Goal: Task Accomplishment & Management: Manage account settings

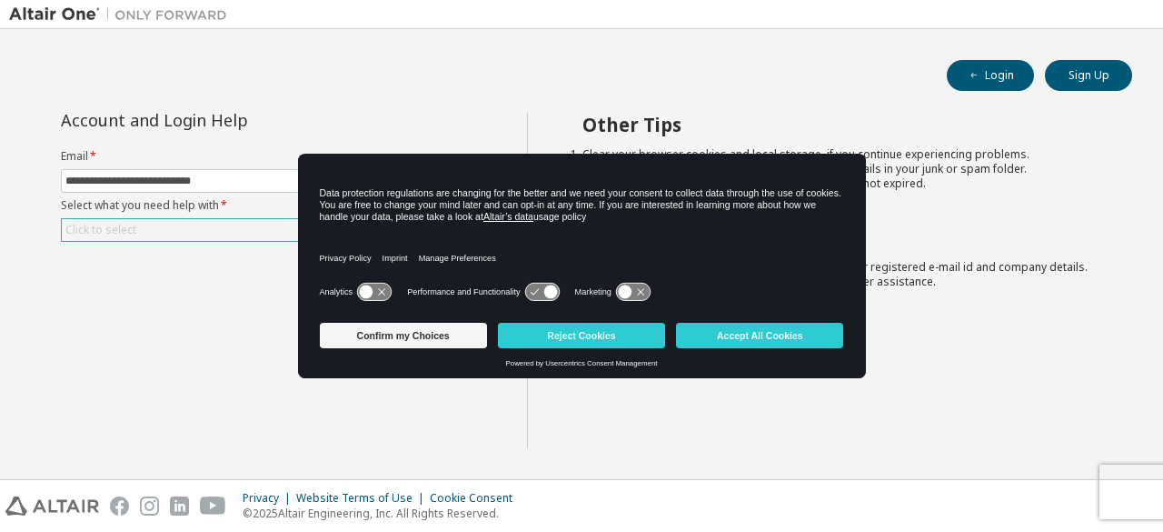
click at [266, 219] on div "Click to select" at bounding box center [268, 230] width 413 height 22
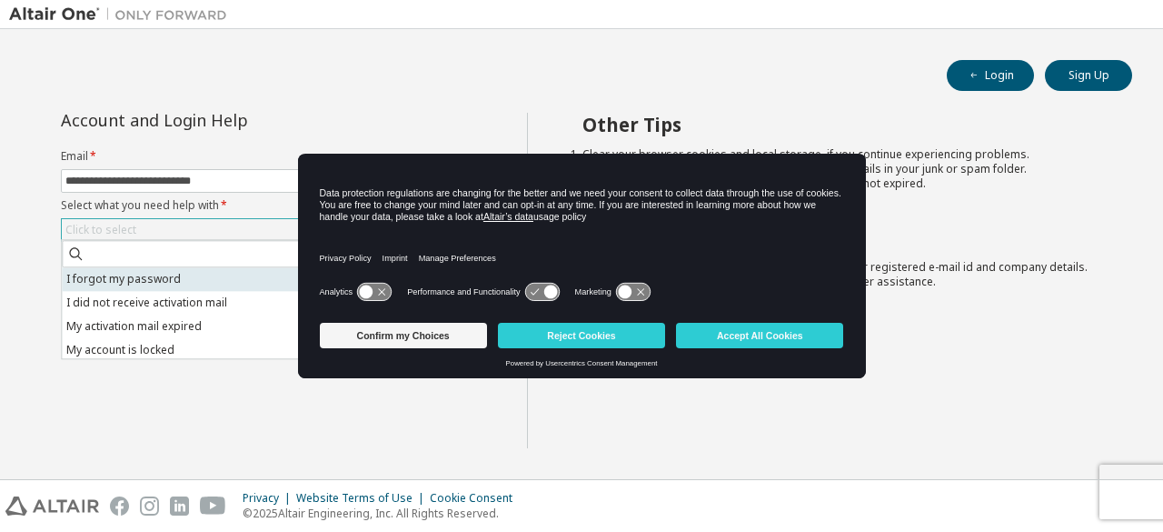
click at [216, 286] on li "I forgot my password" at bounding box center [267, 279] width 410 height 24
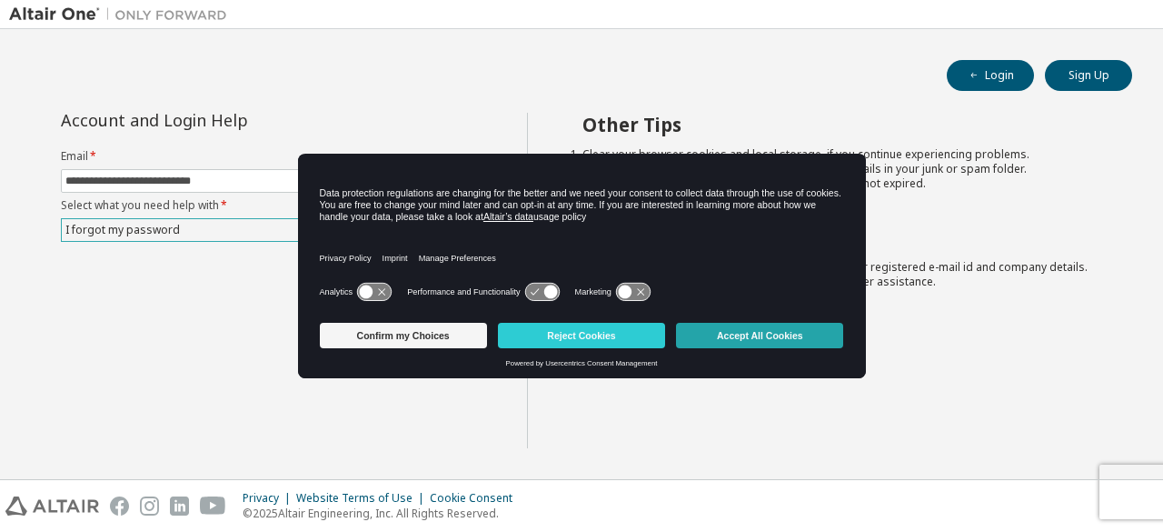
click at [721, 326] on button "Accept All Cookies" at bounding box center [759, 335] width 167 height 25
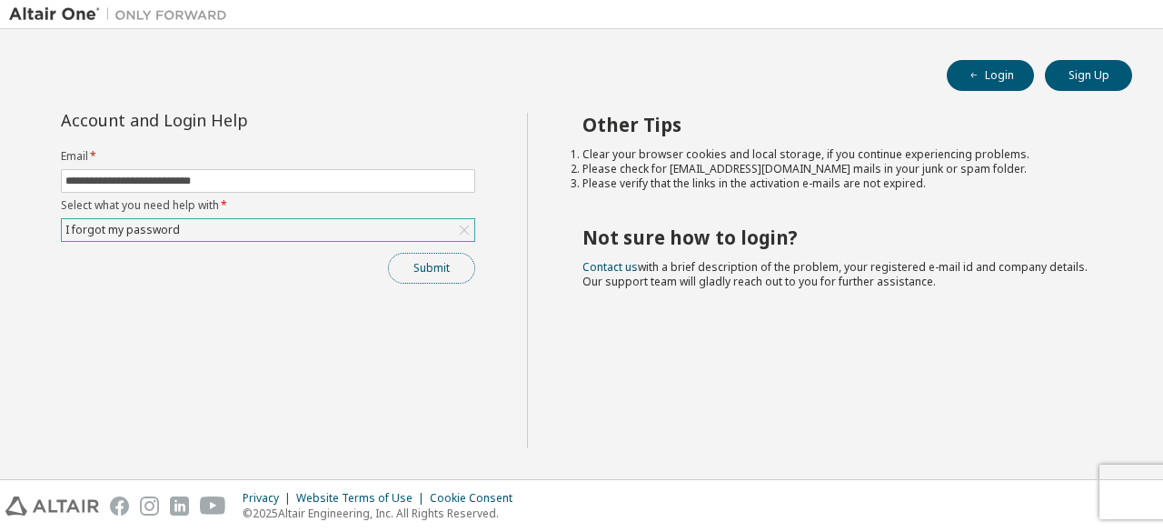
click at [444, 261] on button "Submit" at bounding box center [431, 268] width 87 height 31
click at [431, 270] on button "Submit" at bounding box center [431, 268] width 87 height 31
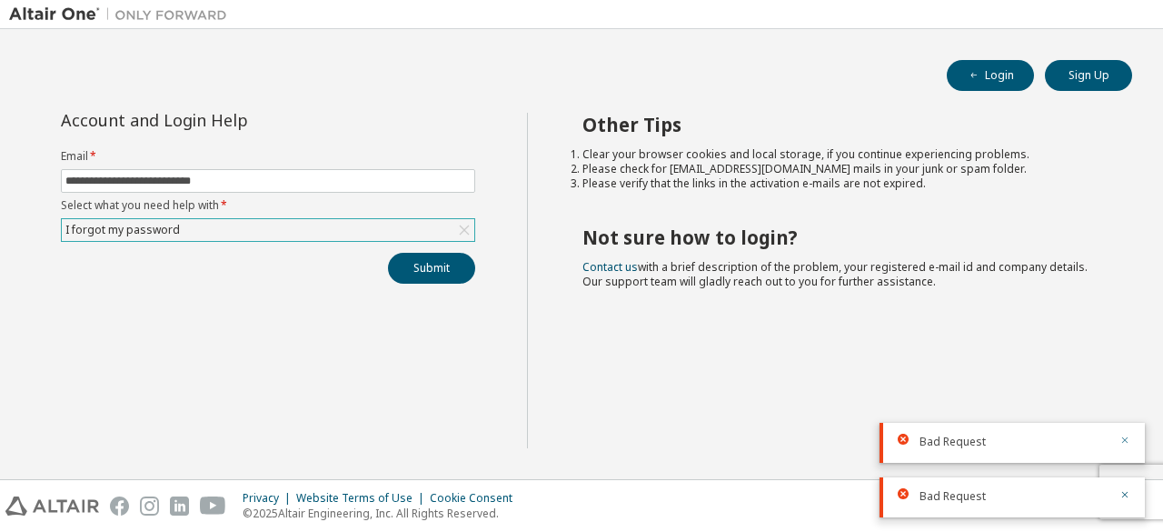
click at [1129, 439] on icon "button" at bounding box center [1125, 439] width 11 height 11
click at [1127, 496] on icon "button" at bounding box center [1125, 494] width 11 height 11
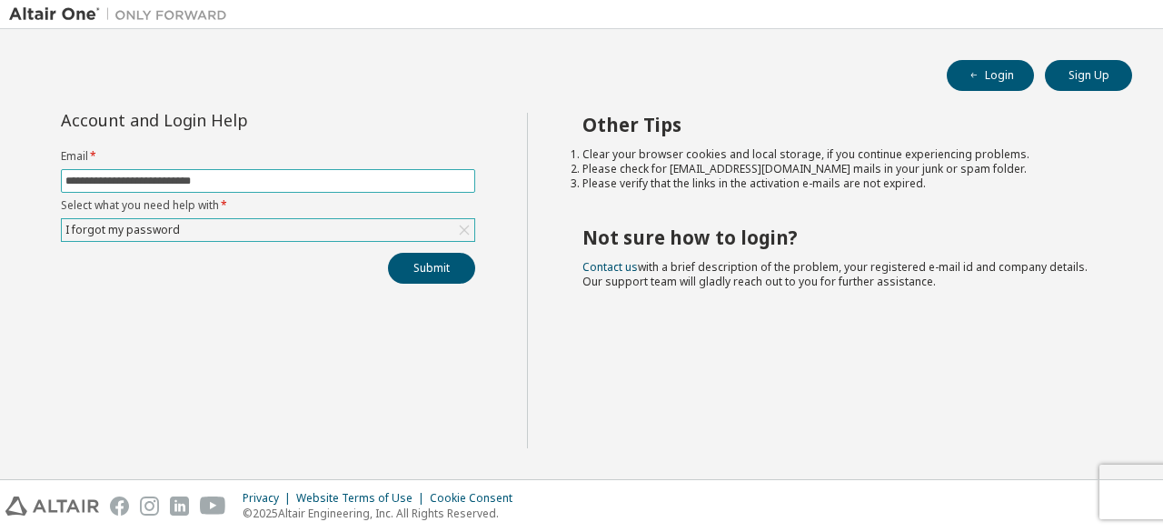
click at [357, 186] on input "**********" at bounding box center [267, 181] width 405 height 15
type input "*"
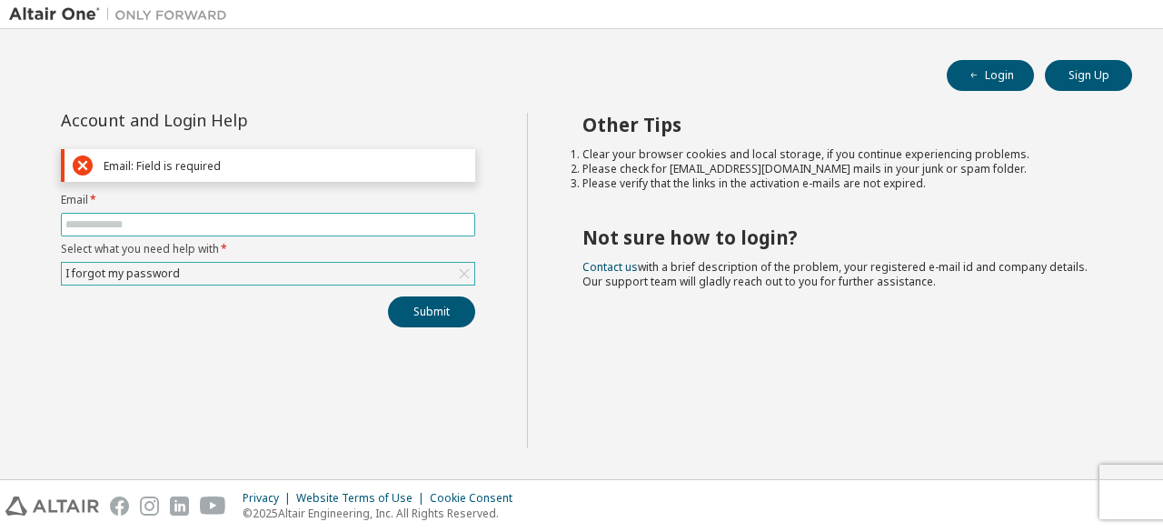
click at [154, 224] on input "text" at bounding box center [267, 224] width 405 height 15
type input "**********"
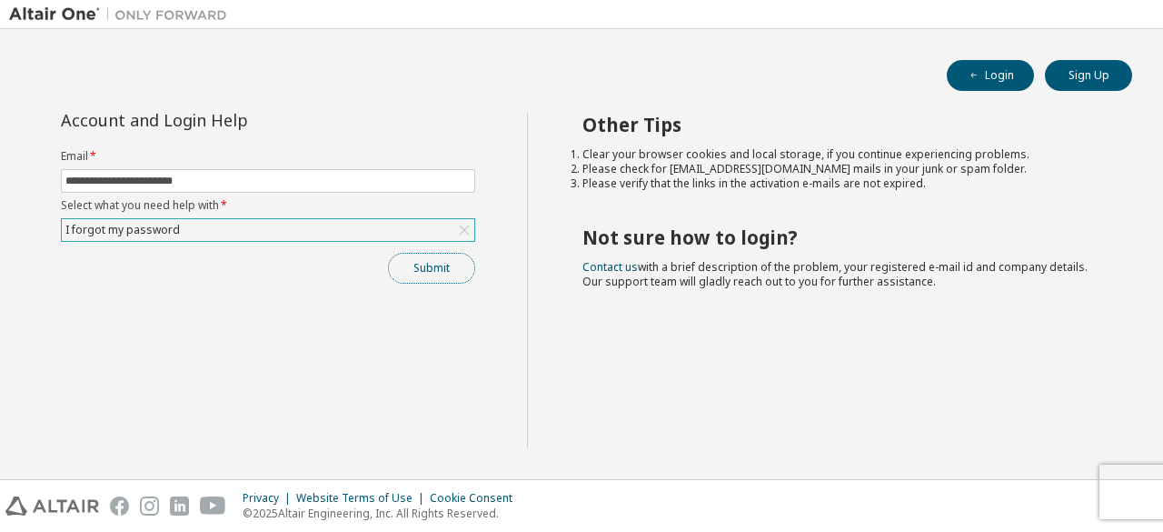
click at [425, 264] on button "Submit" at bounding box center [431, 268] width 87 height 31
